Goal: Obtain resource: Obtain resource

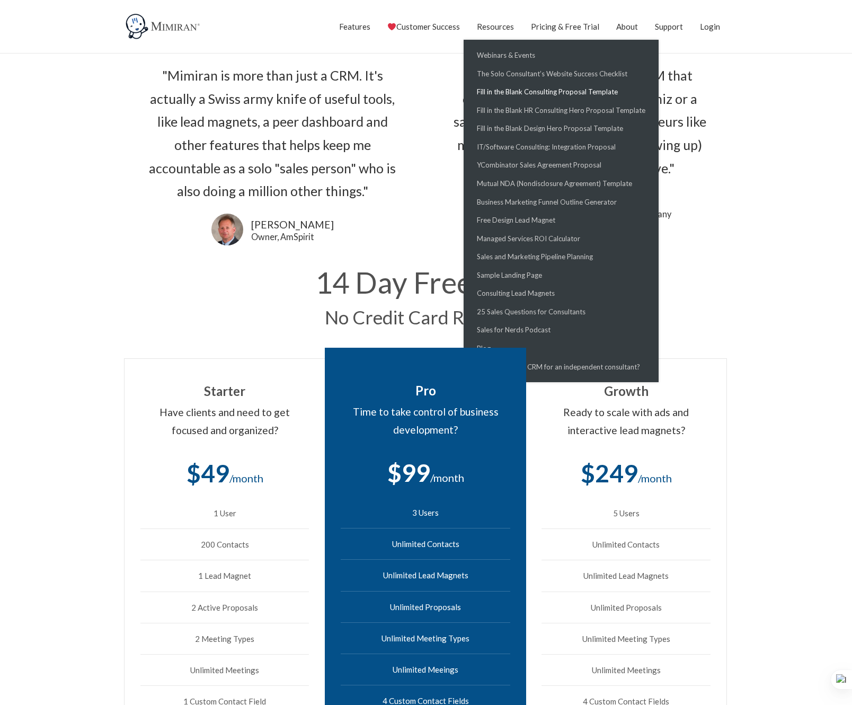
click at [0, 0] on link "Fill in the Blank Consulting Proposal Template" at bounding box center [0, 0] width 0 height 0
